Goal: Find contact information: Find contact information

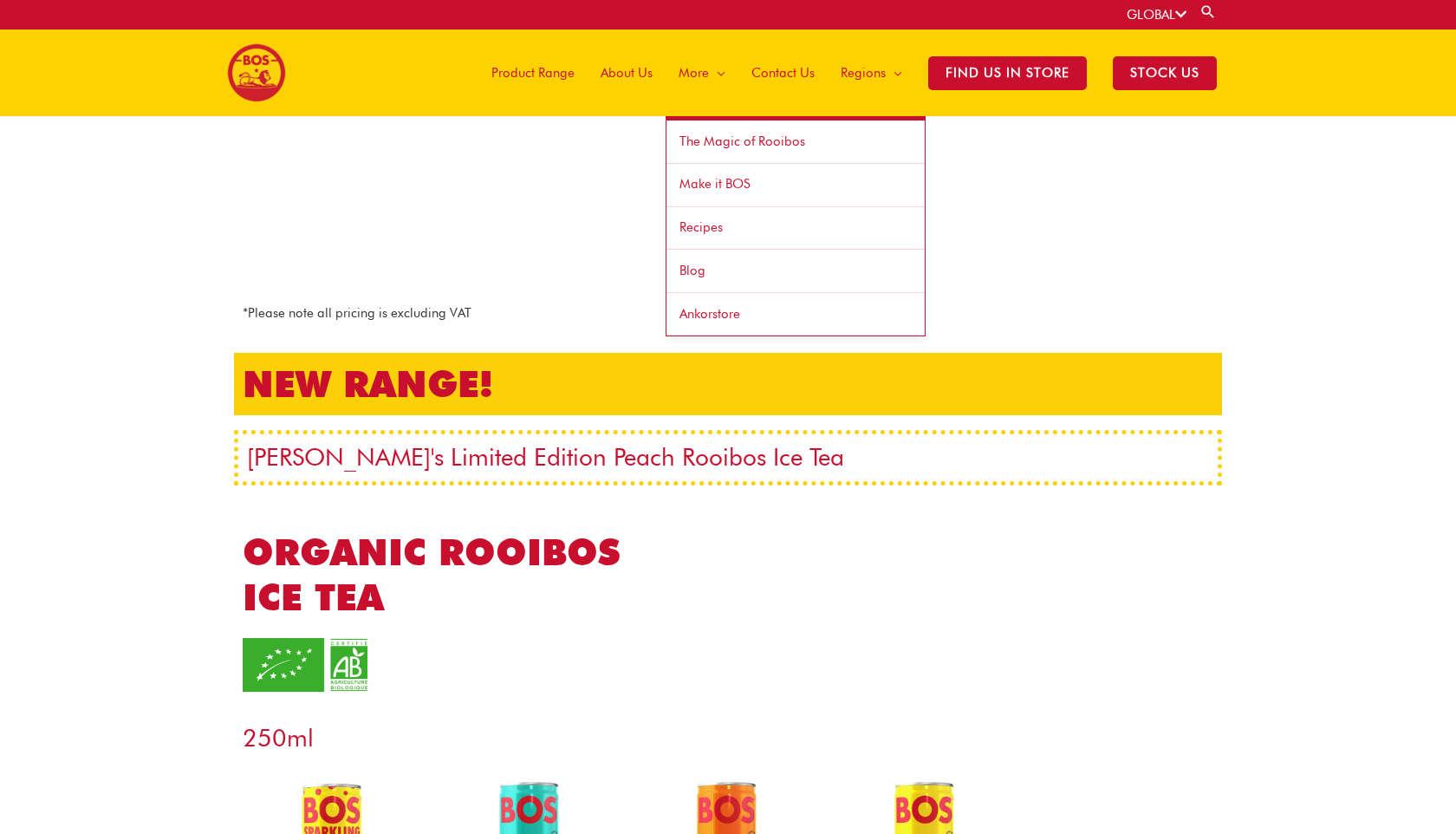
click at [707, 314] on span "Ankorstore" at bounding box center [710, 313] width 61 height 15
click at [784, 78] on span "Contact Us" at bounding box center [783, 72] width 63 height 52
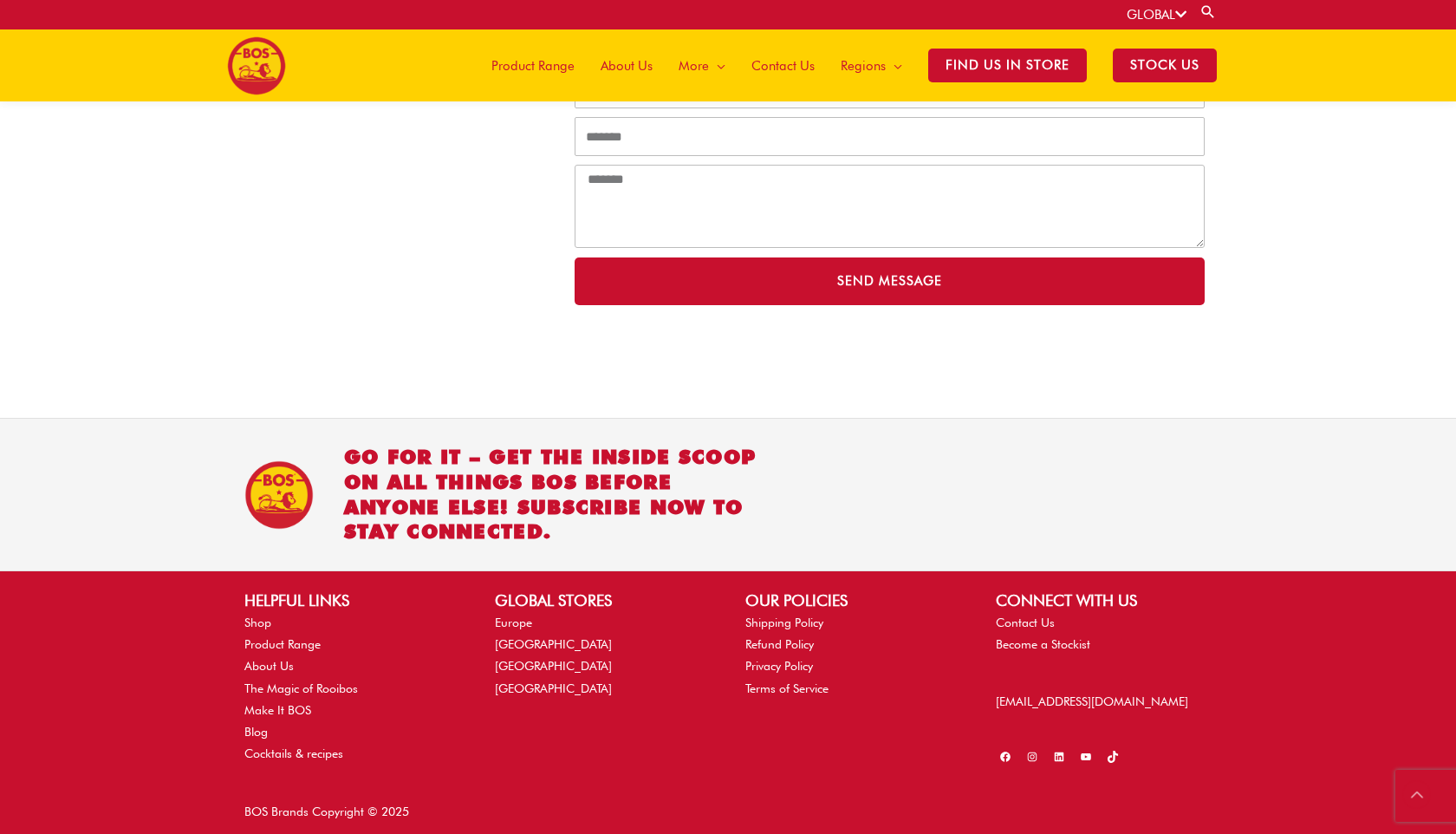
scroll to position [497, 0]
